Goal: Task Accomplishment & Management: Manage account settings

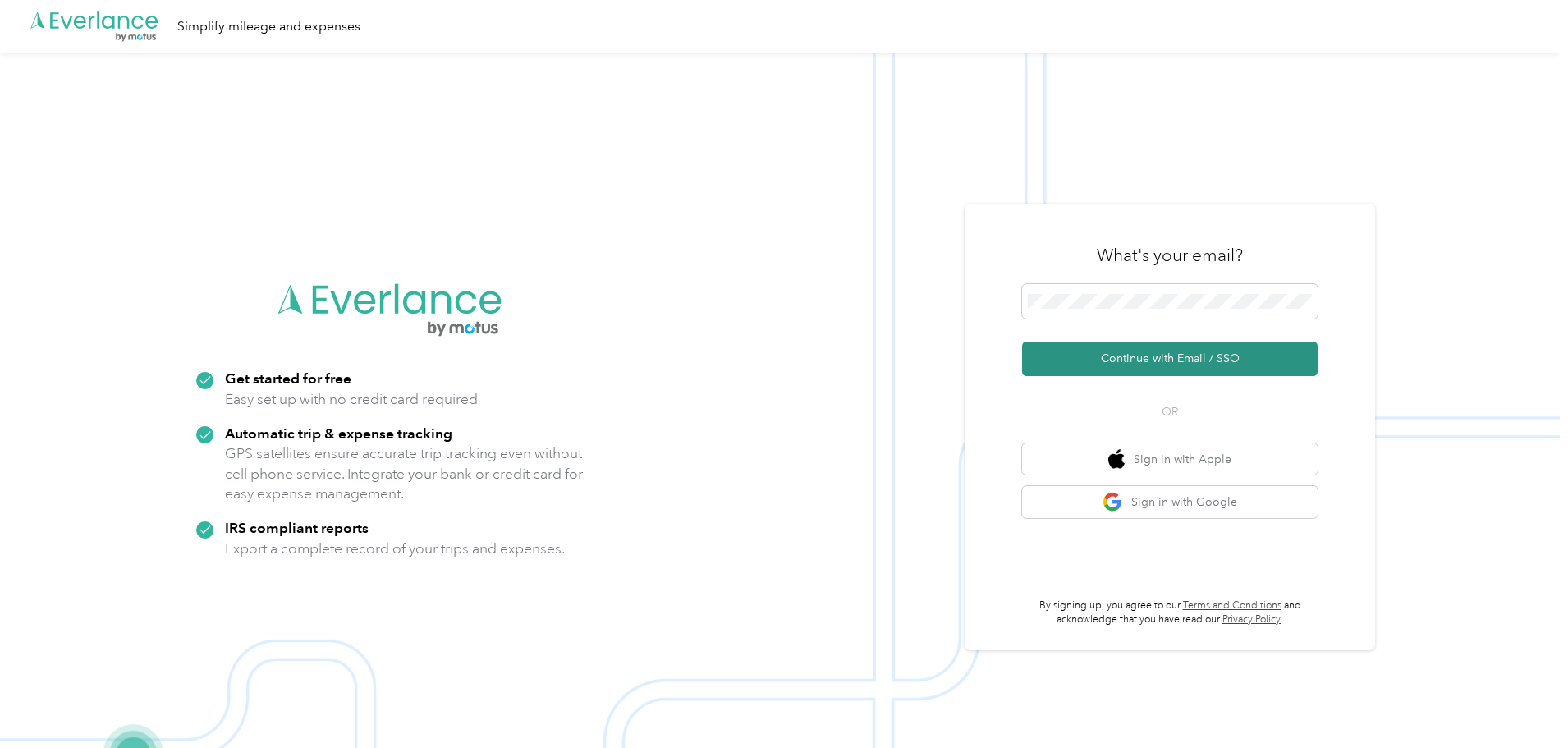
click at [1076, 367] on button "Continue with Email / SSO" at bounding box center [1170, 358] width 296 height 35
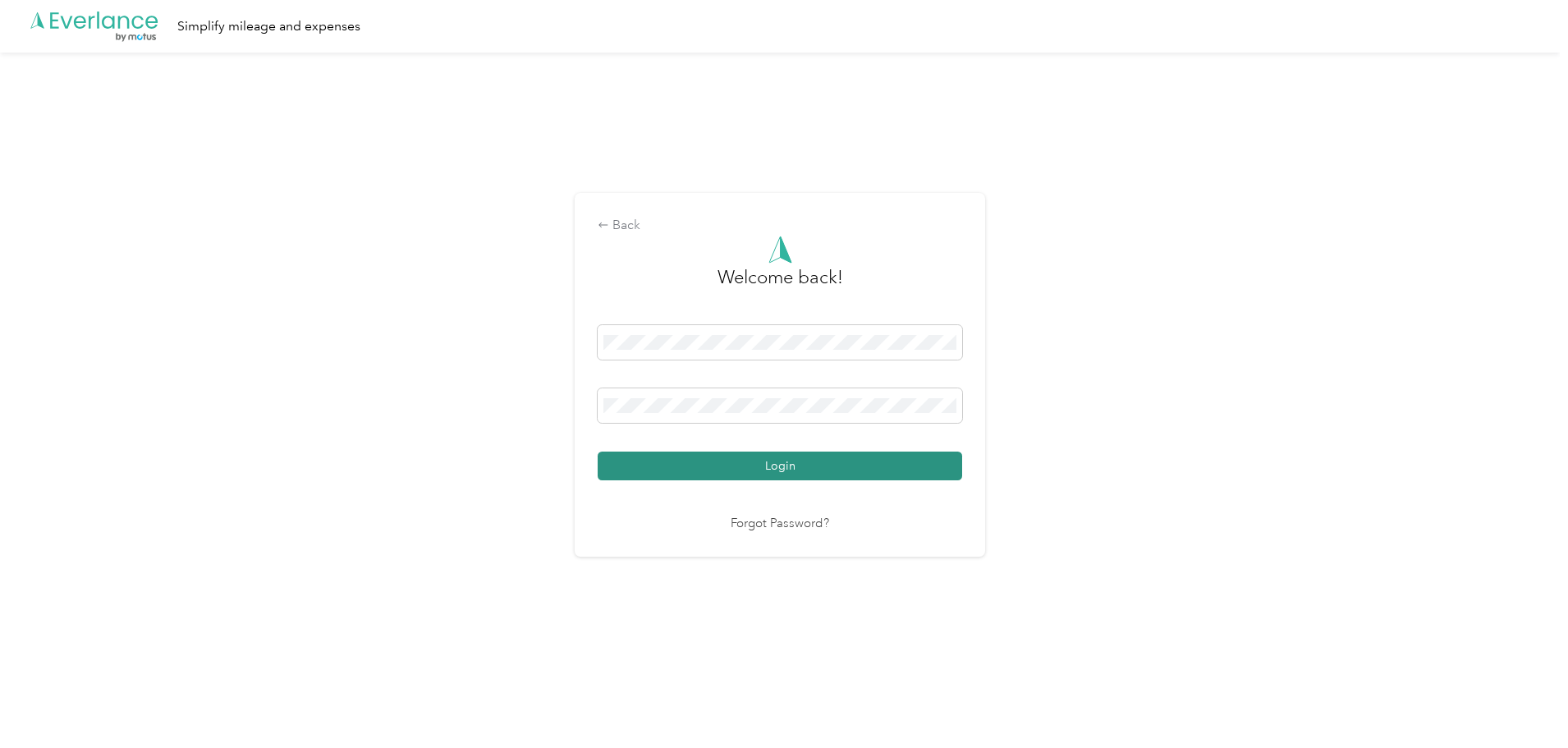
click at [766, 460] on button "Login" at bounding box center [780, 465] width 365 height 29
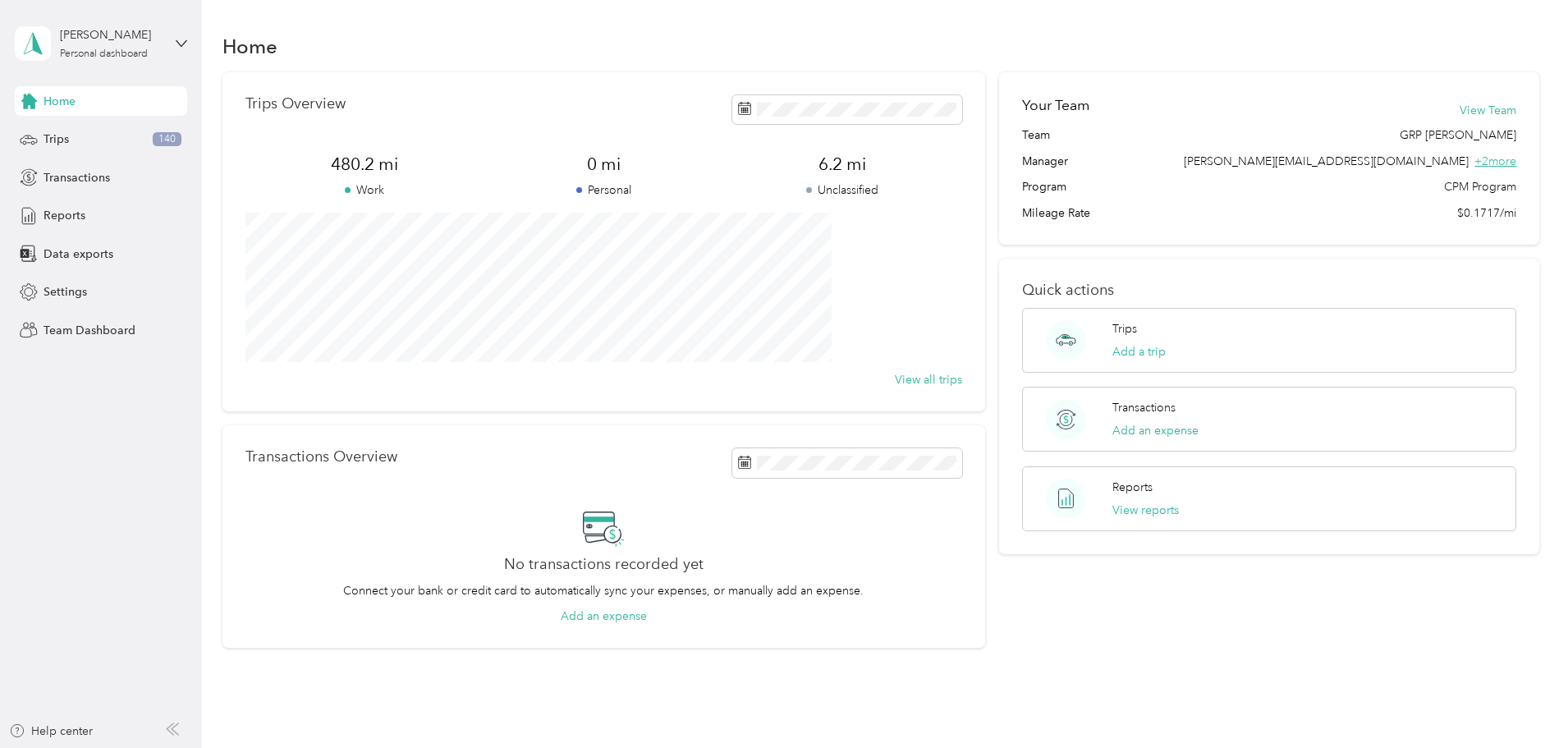
click at [1475, 158] on span "+ 2 more" at bounding box center [1495, 161] width 42 height 14
click at [1475, 161] on span "+ 2 more" at bounding box center [1495, 161] width 42 height 14
click at [95, 41] on div "[PERSON_NAME]" at bounding box center [111, 35] width 103 height 17
drag, startPoint x: 160, startPoint y: 426, endPoint x: 187, endPoint y: 417, distance: 28.5
click at [162, 425] on aside "[PERSON_NAME] Personal dashboard Home Trips 140 Transactions Reports Data expor…" at bounding box center [101, 374] width 202 height 748
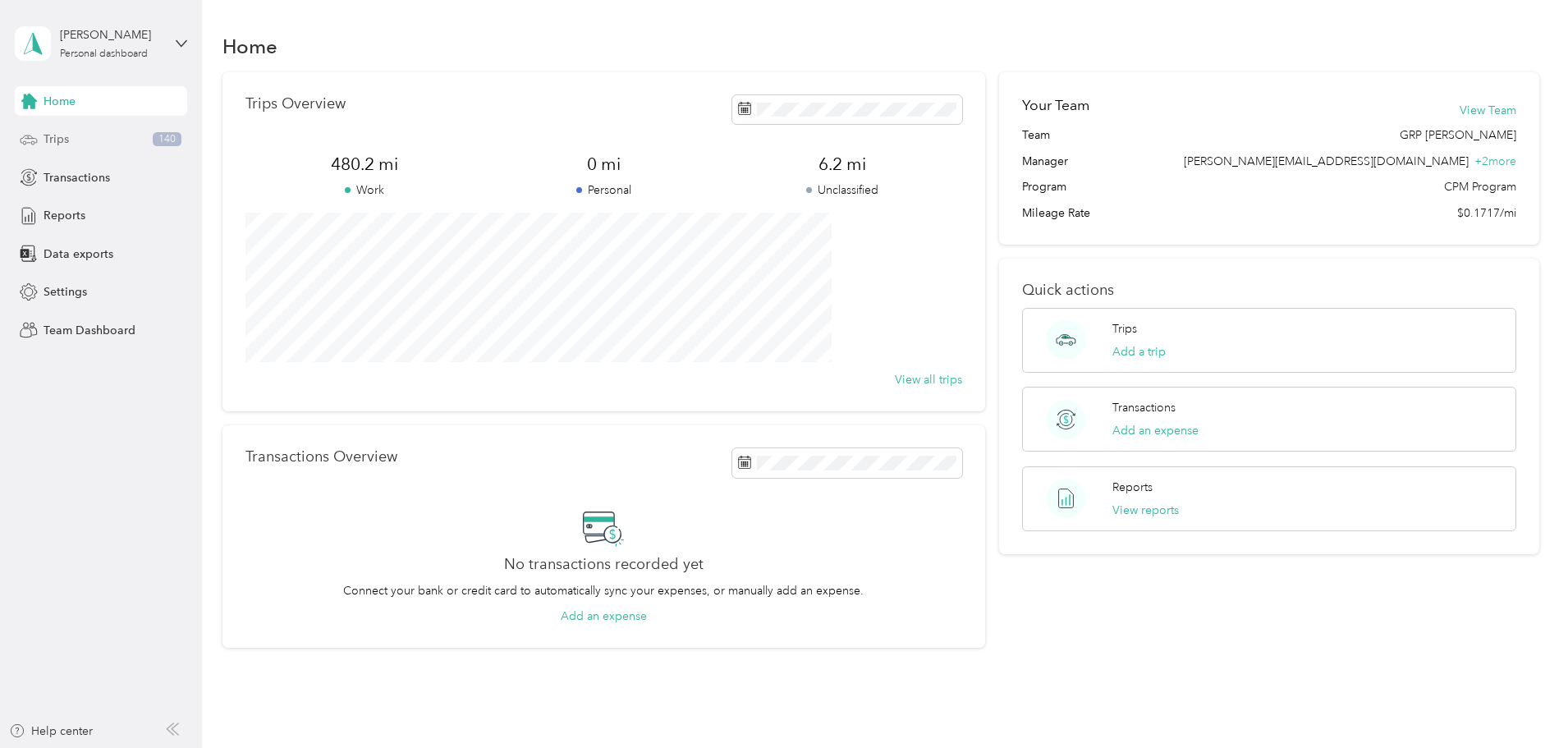
click at [59, 146] on span "Trips" at bounding box center [56, 139] width 25 height 17
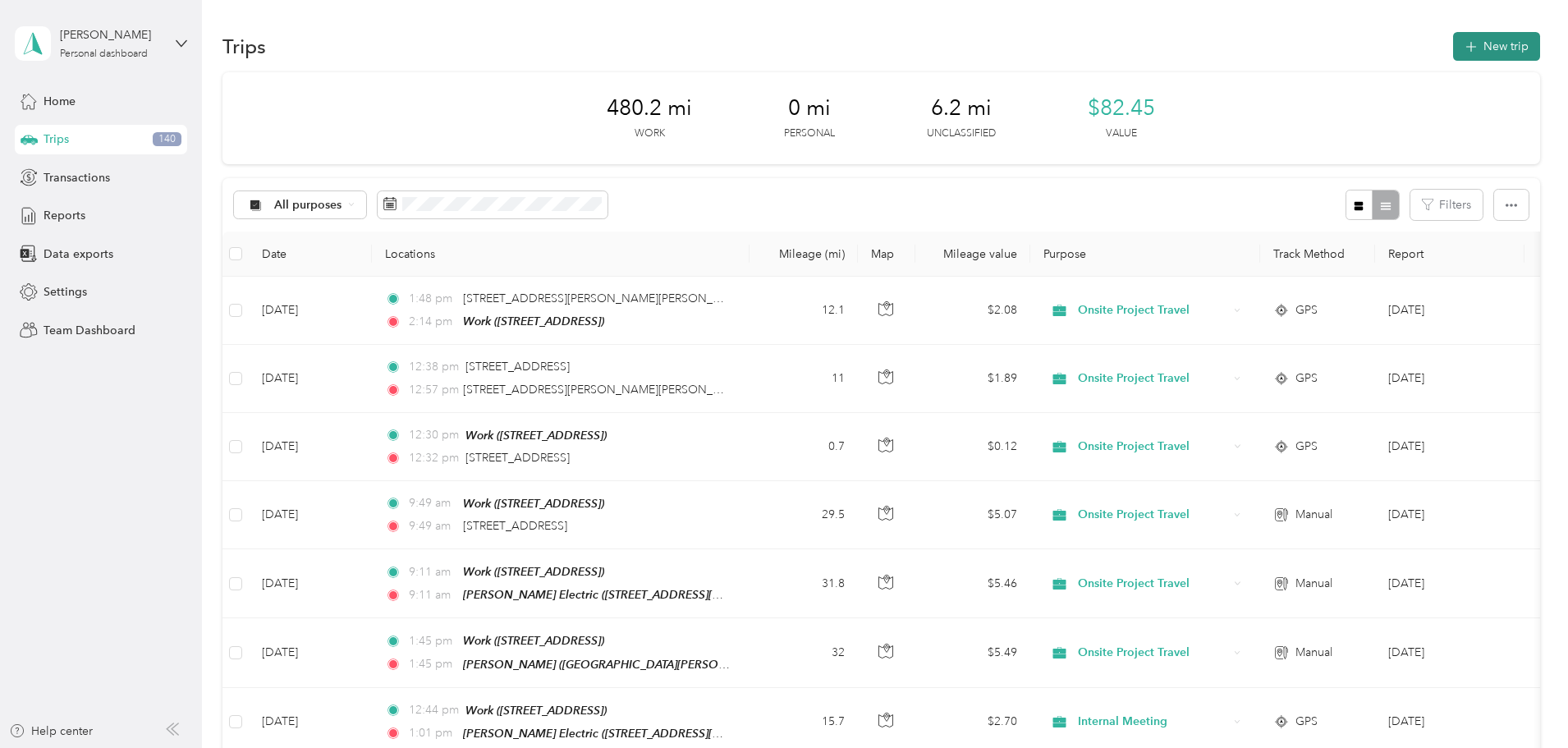
click at [1453, 44] on button "New trip" at bounding box center [1496, 46] width 87 height 29
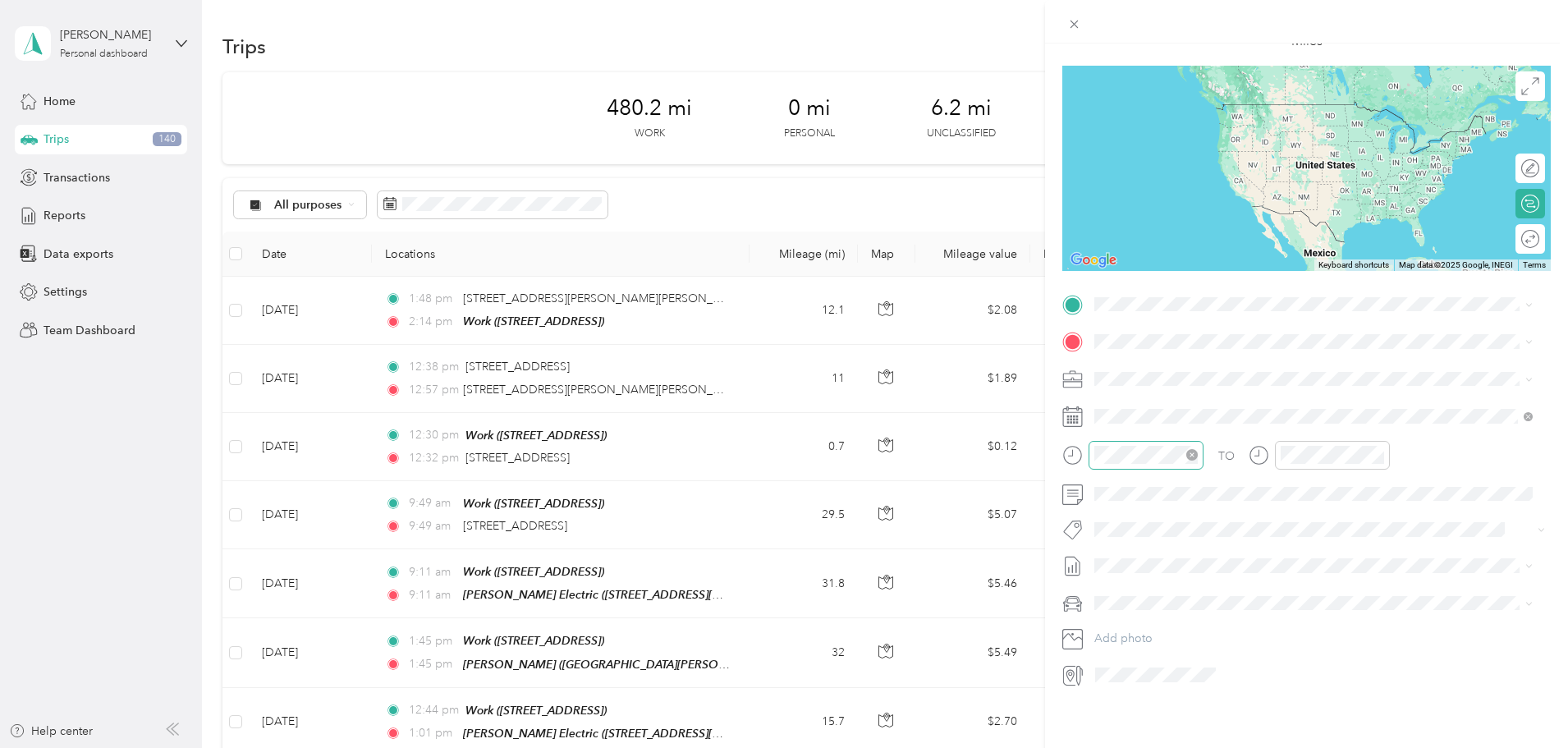
scroll to position [114, 0]
click at [1137, 499] on icon at bounding box center [1136, 497] width 17 height 17
click at [1197, 631] on div "24" at bounding box center [1192, 631] width 21 height 21
click at [1149, 357] on strong "Work" at bounding box center [1140, 351] width 29 height 15
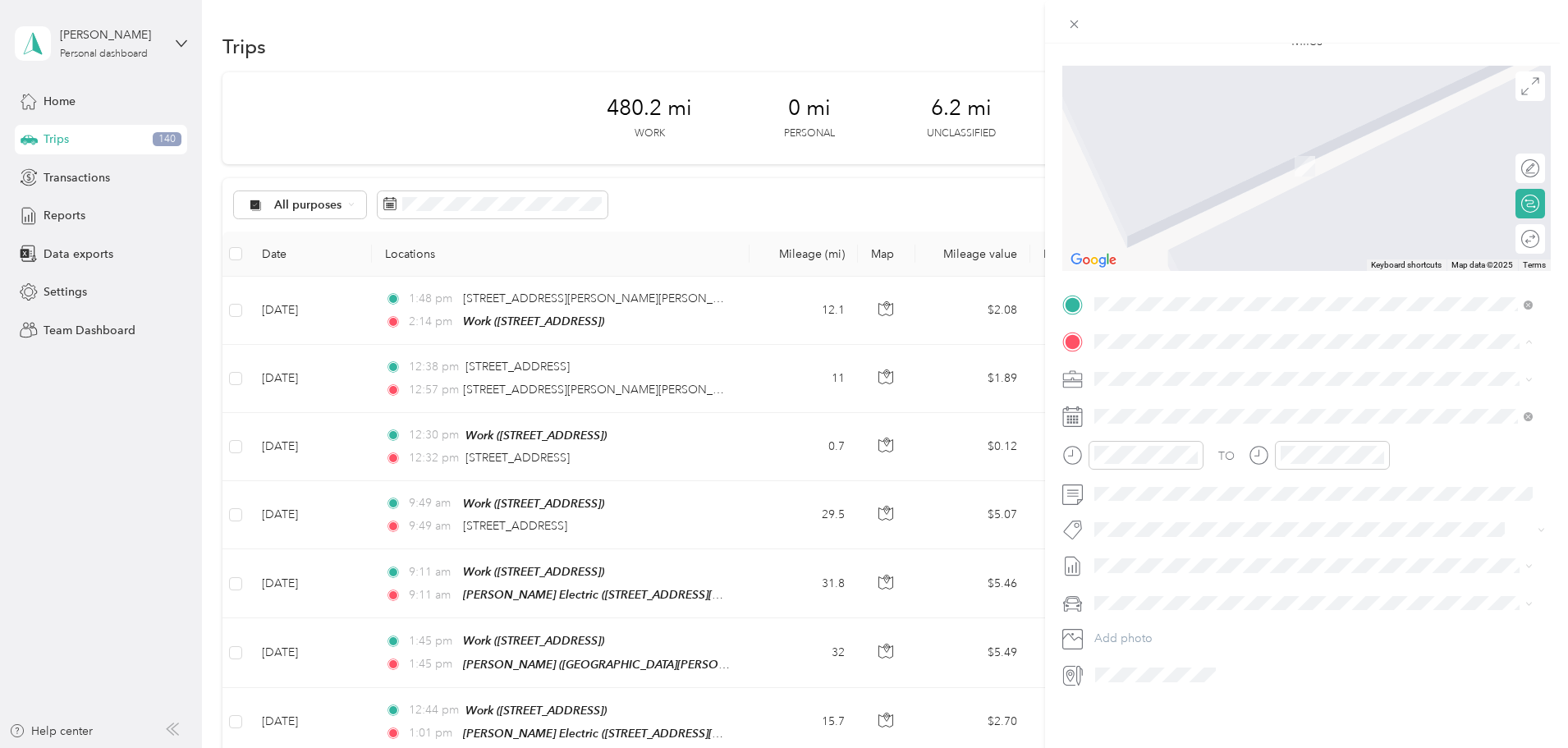
click at [1148, 458] on span "[STREET_ADDRESS][PERSON_NAME]" at bounding box center [1224, 464] width 196 height 14
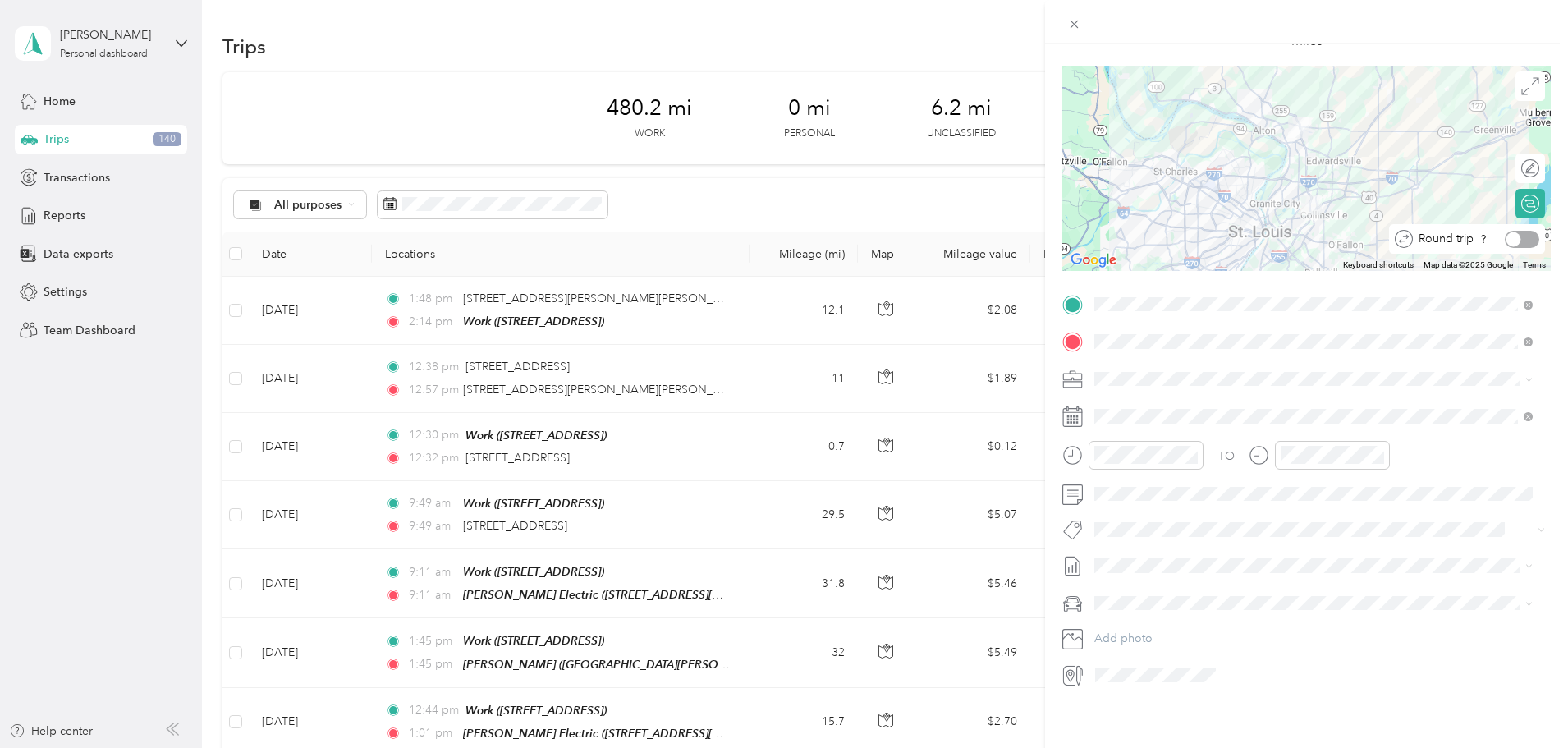
click at [1513, 230] on div at bounding box center [1522, 239] width 35 height 17
click at [1126, 422] on span "Internal Meeting" at bounding box center [1143, 423] width 85 height 14
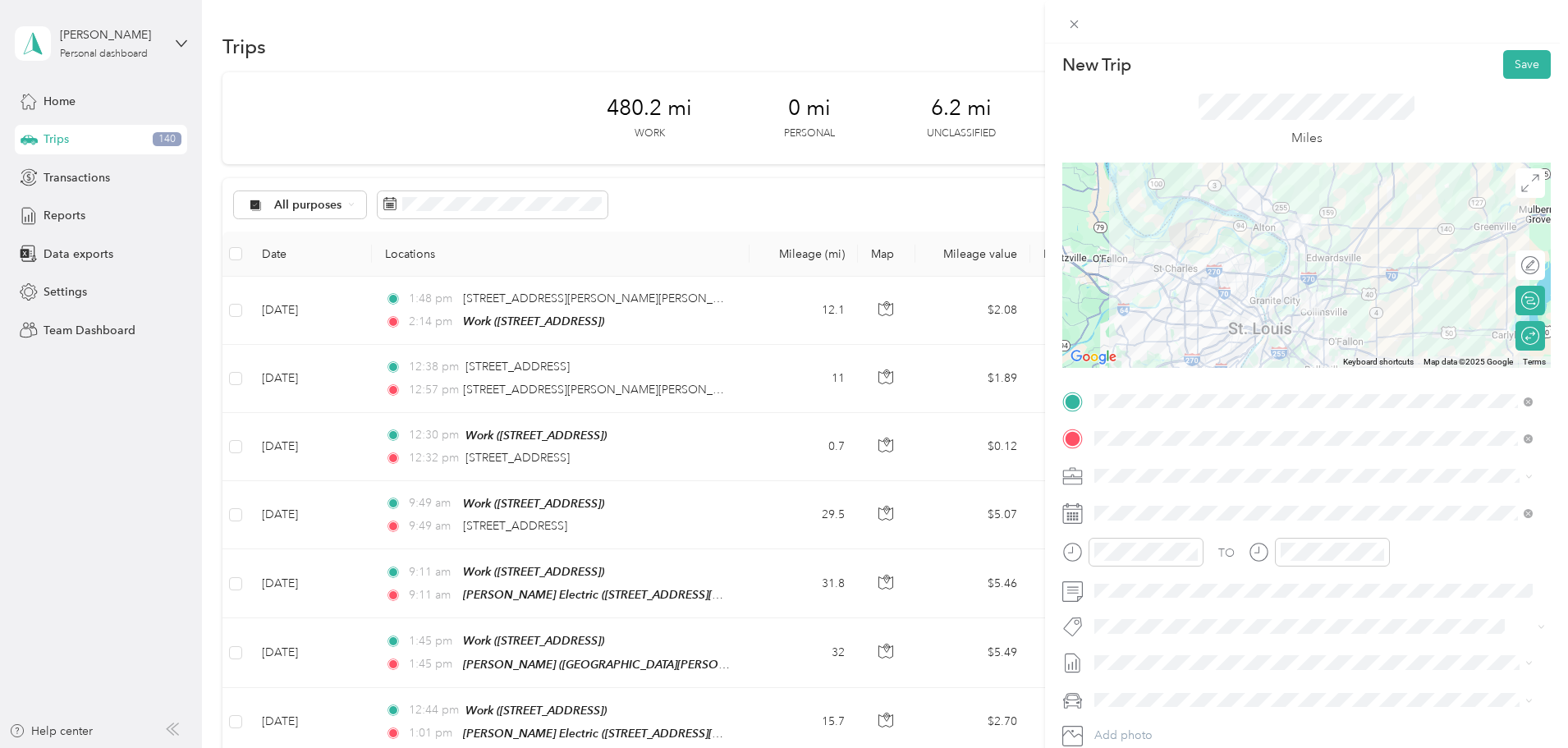
scroll to position [0, 0]
click at [1511, 72] on button "Save" at bounding box center [1527, 69] width 48 height 29
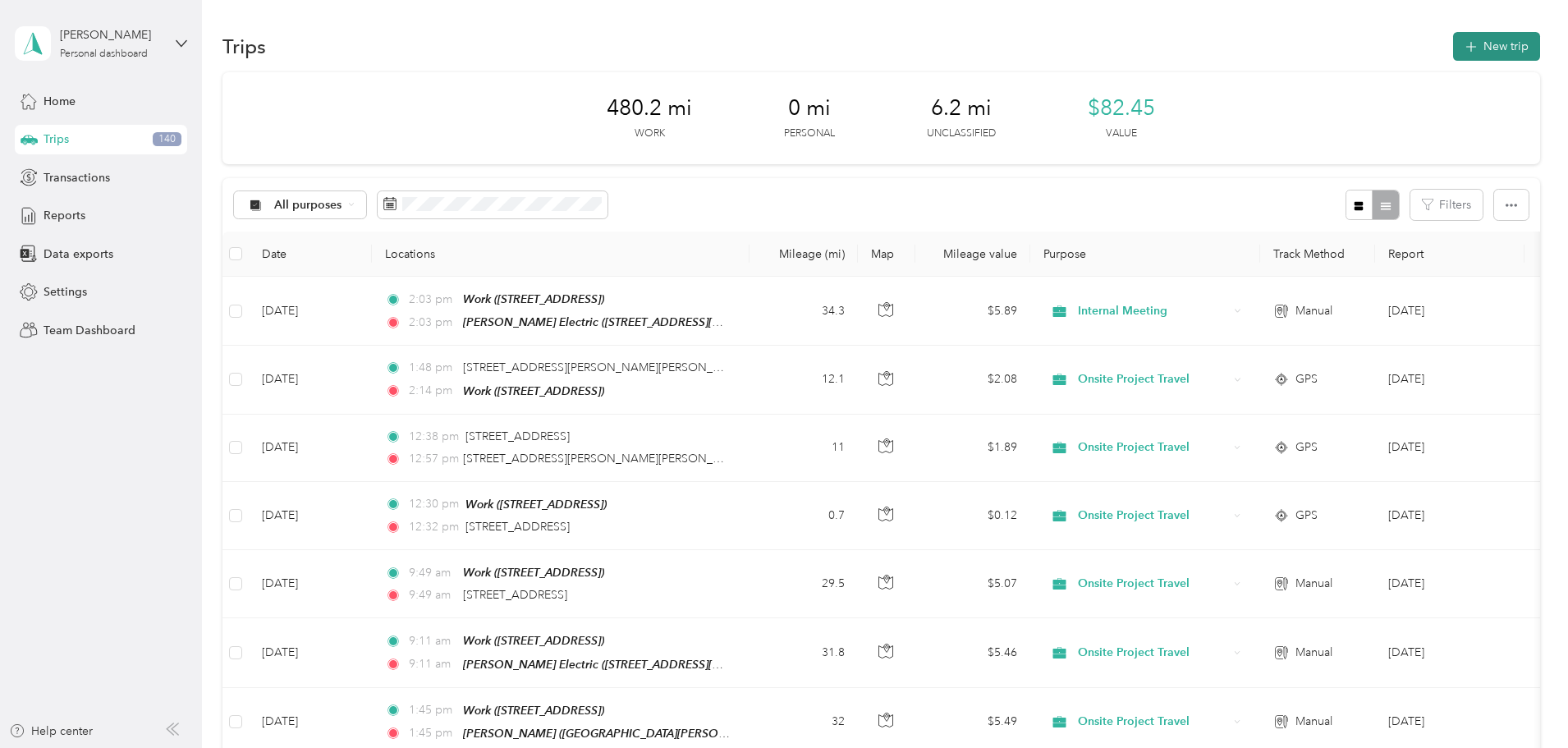
click at [1453, 45] on button "New trip" at bounding box center [1496, 46] width 87 height 29
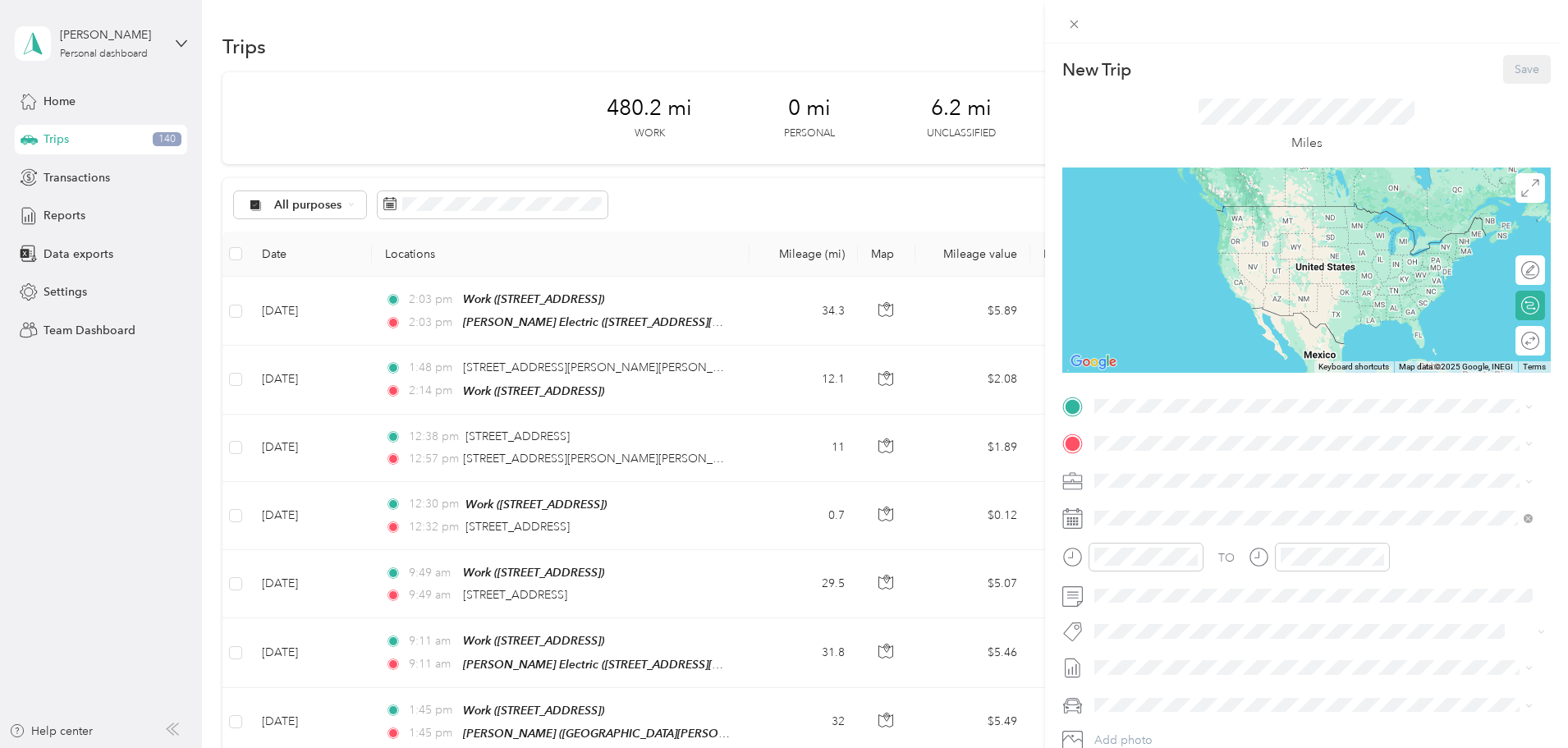
click at [1145, 494] on div "Work [STREET_ADDRESS]" at bounding box center [1314, 476] width 427 height 40
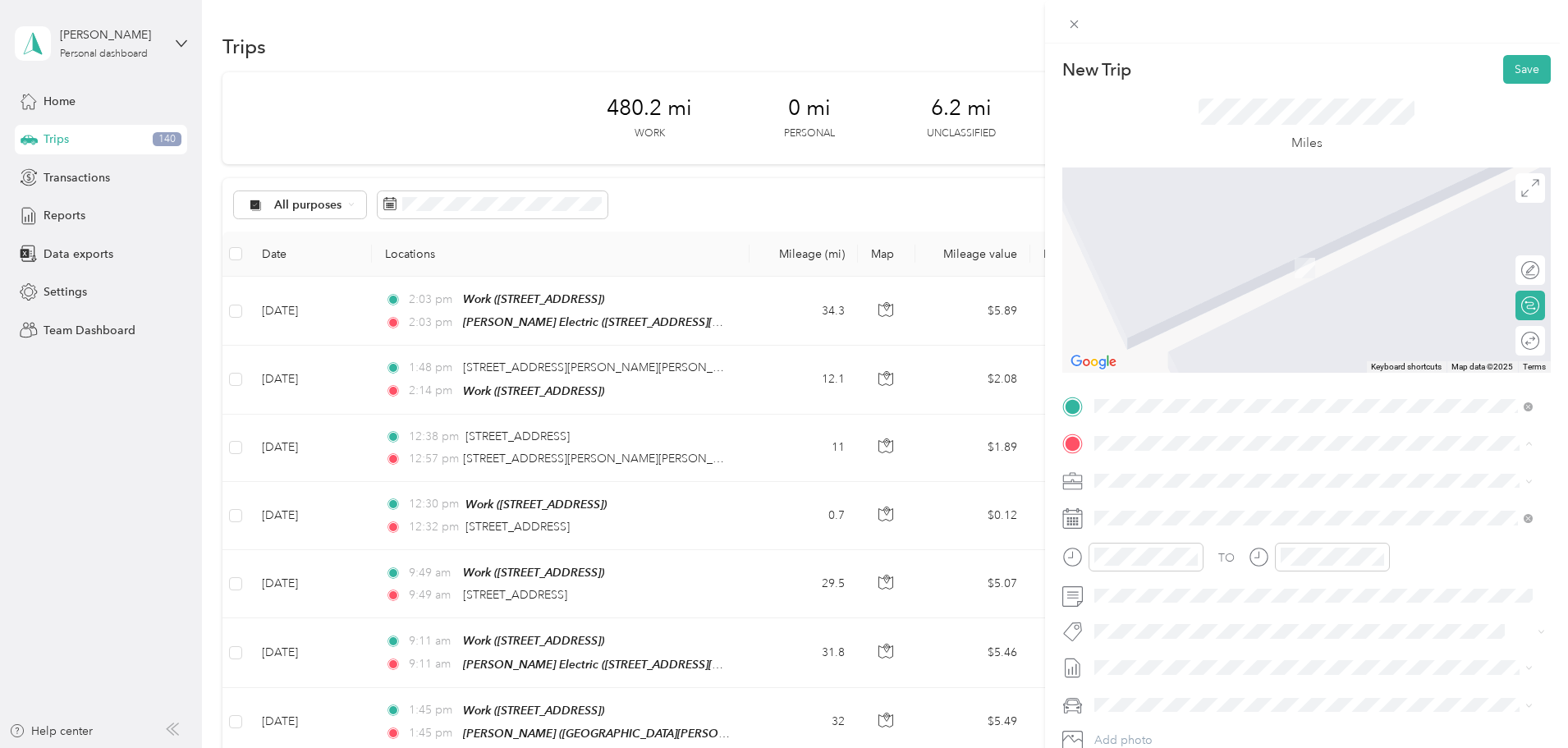
click at [1145, 561] on strong "[PERSON_NAME] Electric" at bounding box center [1196, 560] width 141 height 15
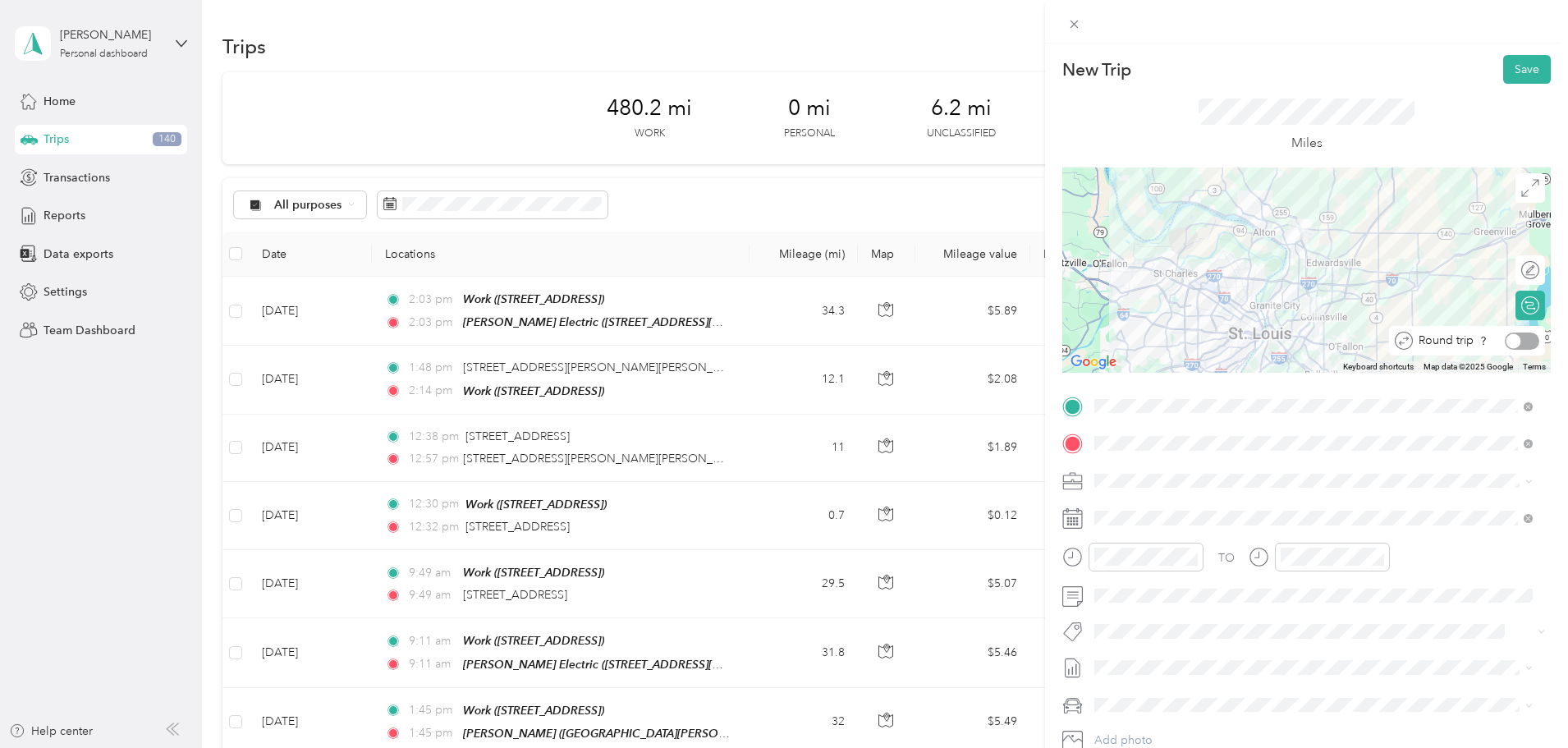
click at [1514, 347] on div at bounding box center [1522, 341] width 35 height 17
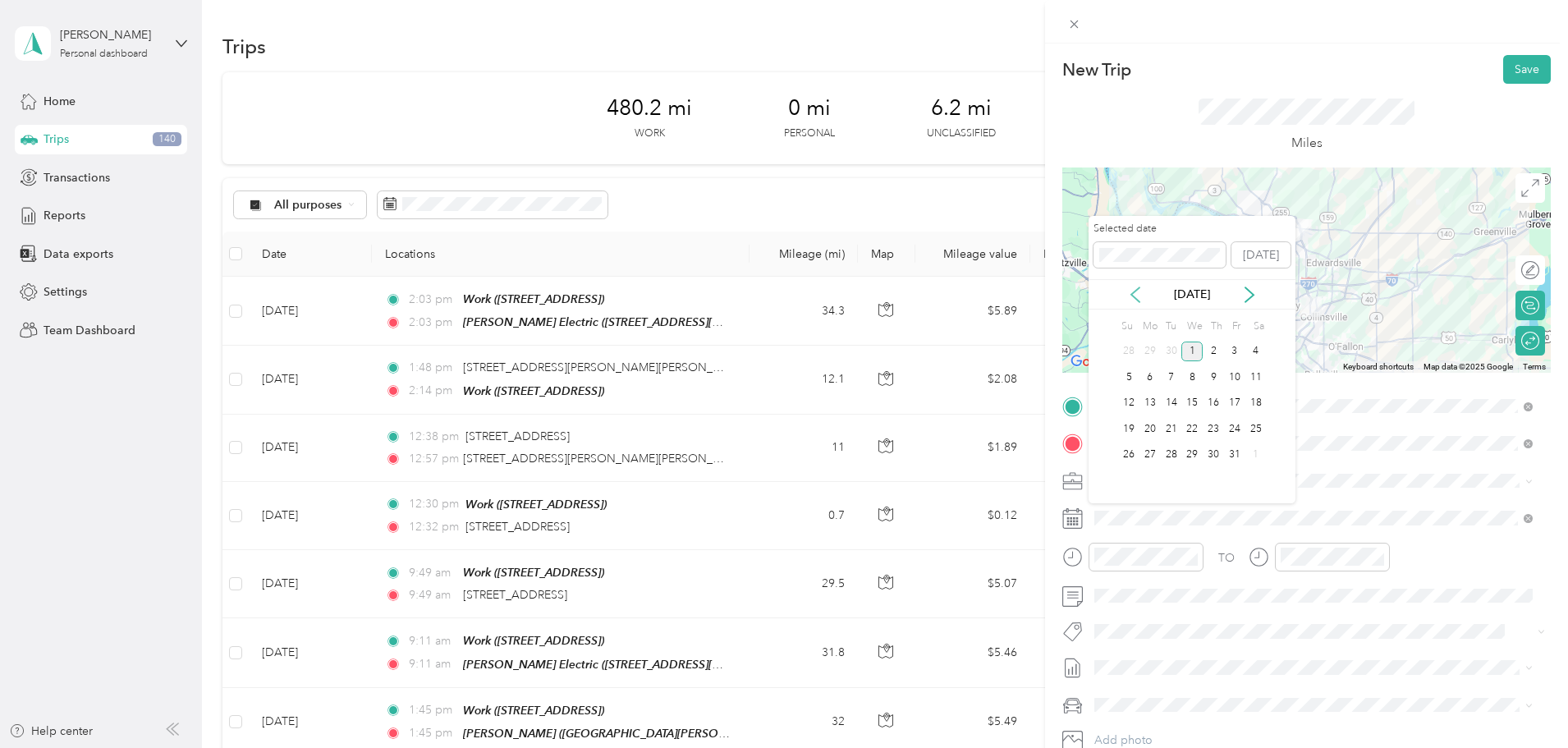
click at [1137, 295] on icon at bounding box center [1136, 295] width 17 height 17
click at [1218, 402] on div "18" at bounding box center [1214, 404] width 21 height 21
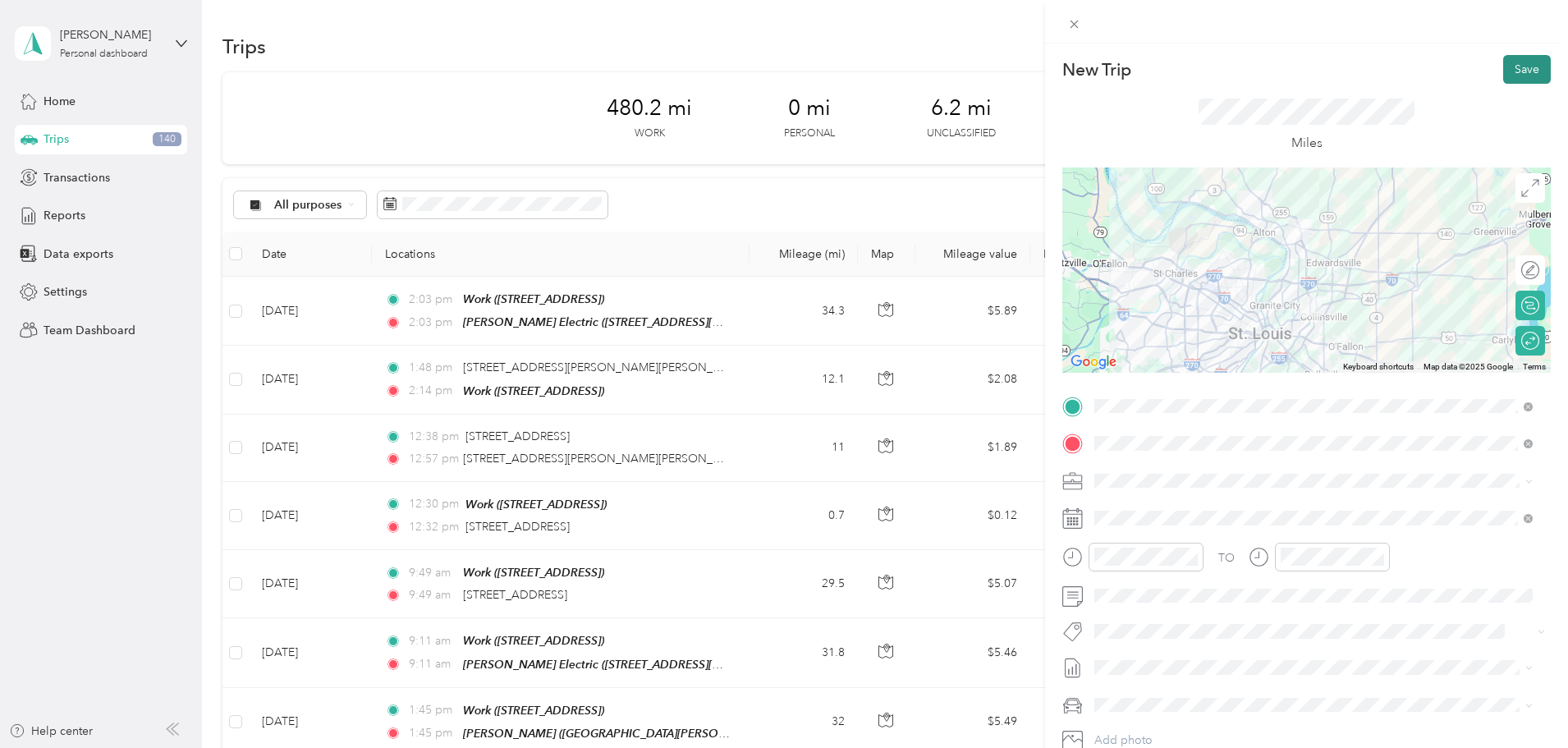
click at [1508, 72] on button "Save" at bounding box center [1527, 69] width 48 height 29
